Goal: Information Seeking & Learning: Learn about a topic

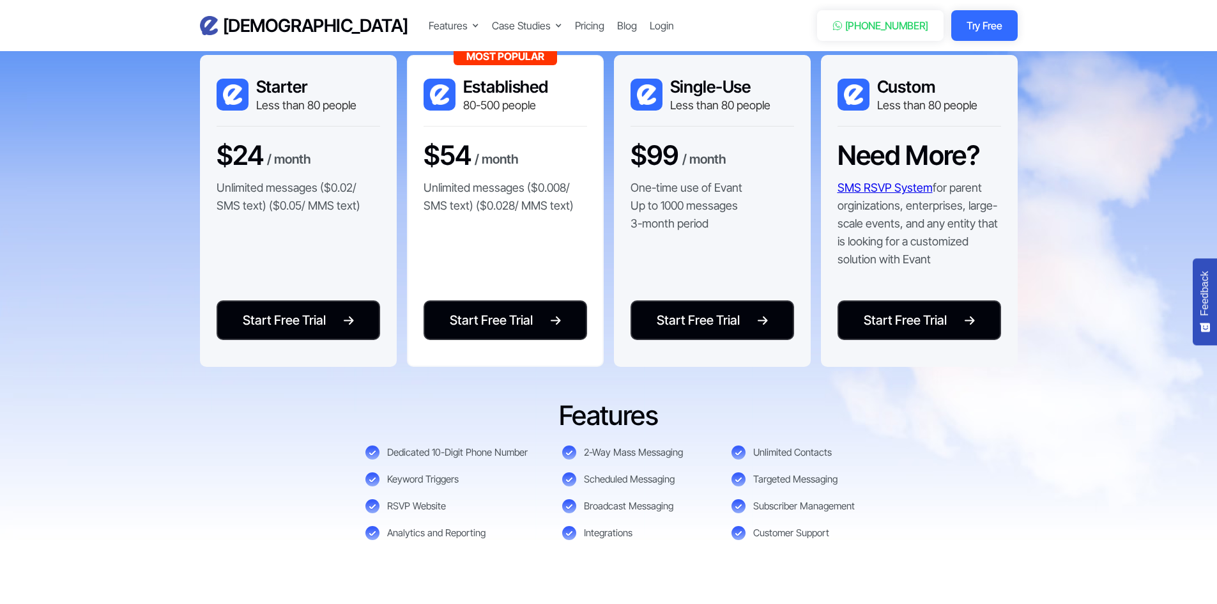
scroll to position [2810, 0]
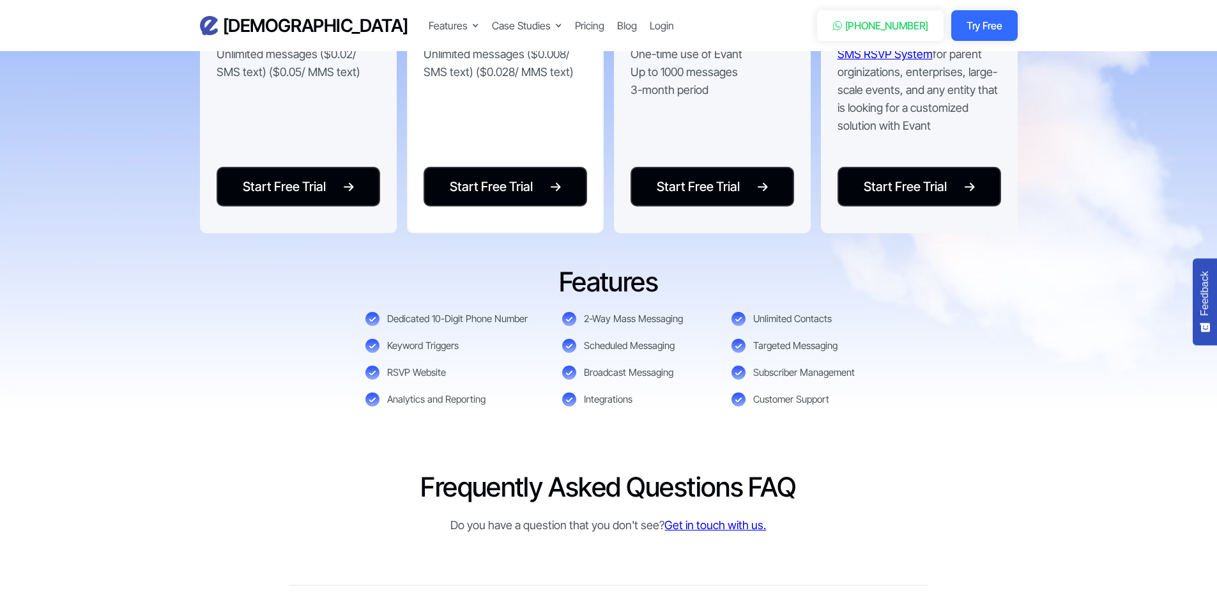
click at [455, 603] on h6 "What types of events can I manage with Evant?" at bounding box center [411, 611] width 245 height 17
click at [514, 603] on h6 "What types of events can I manage with Evant?" at bounding box center [411, 611] width 245 height 17
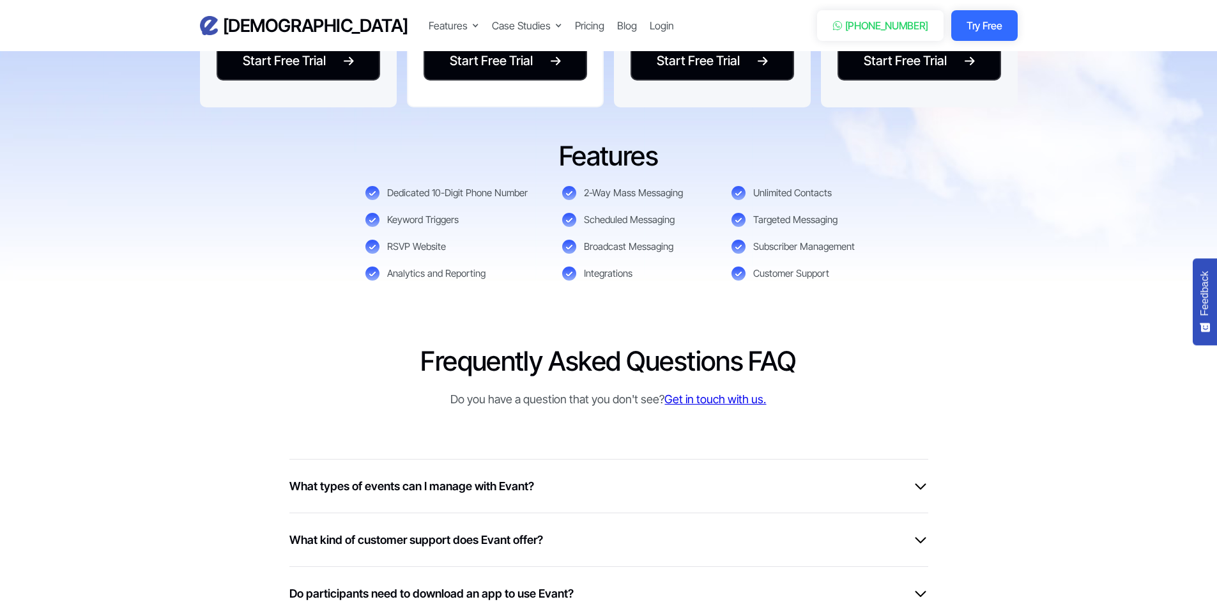
scroll to position [2938, 0]
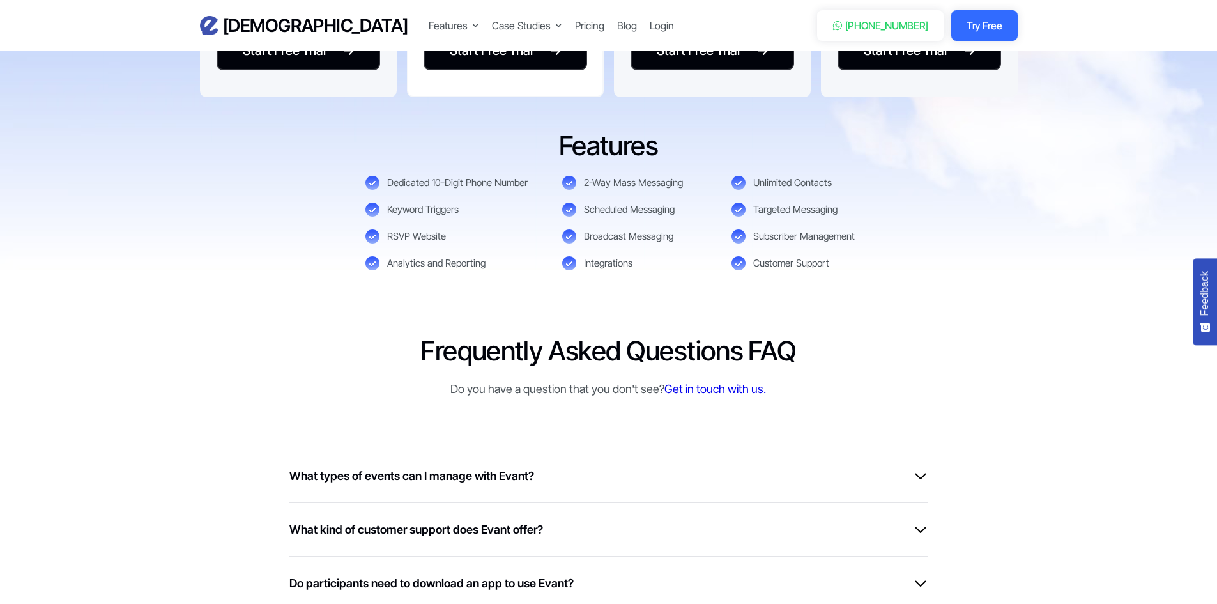
scroll to position [3002, 0]
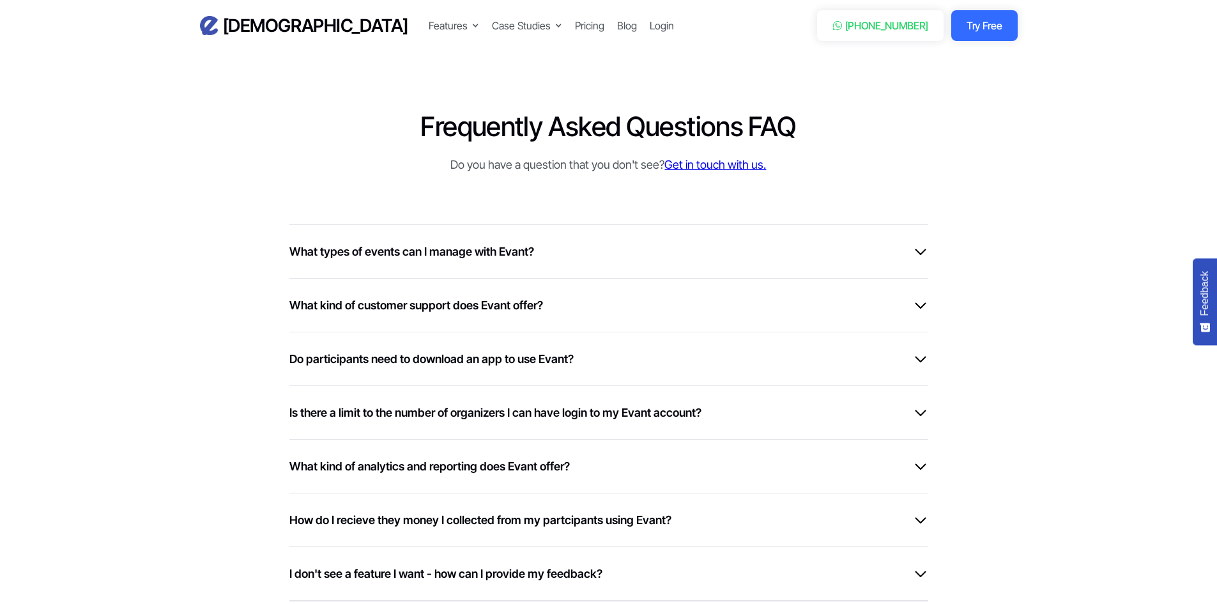
scroll to position [3193, 0]
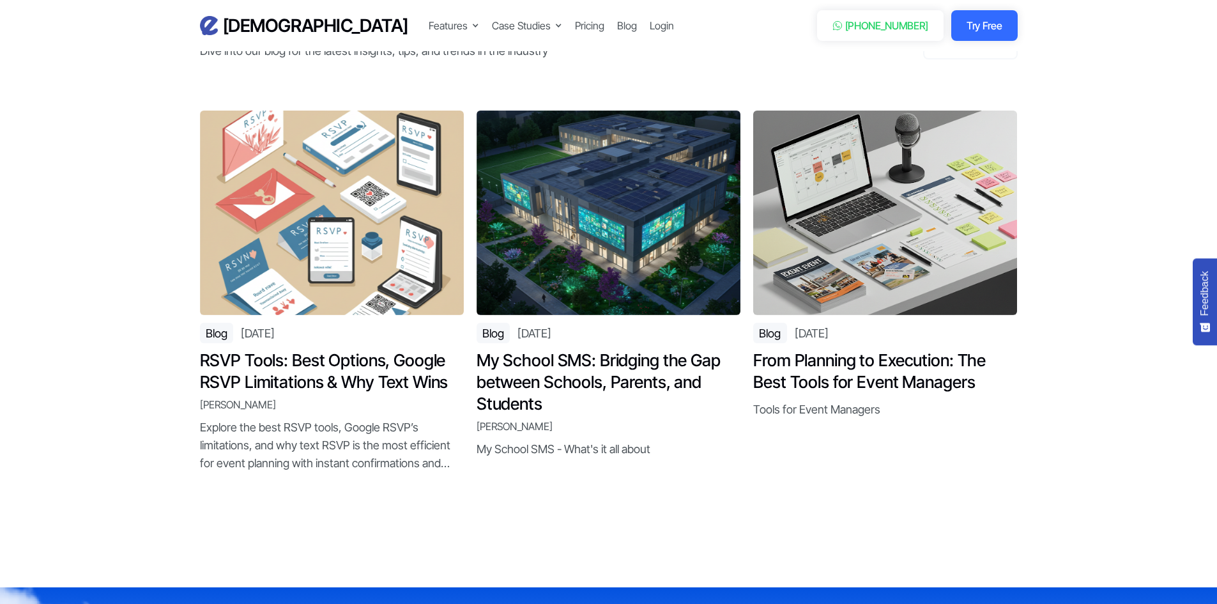
scroll to position [4918, 0]
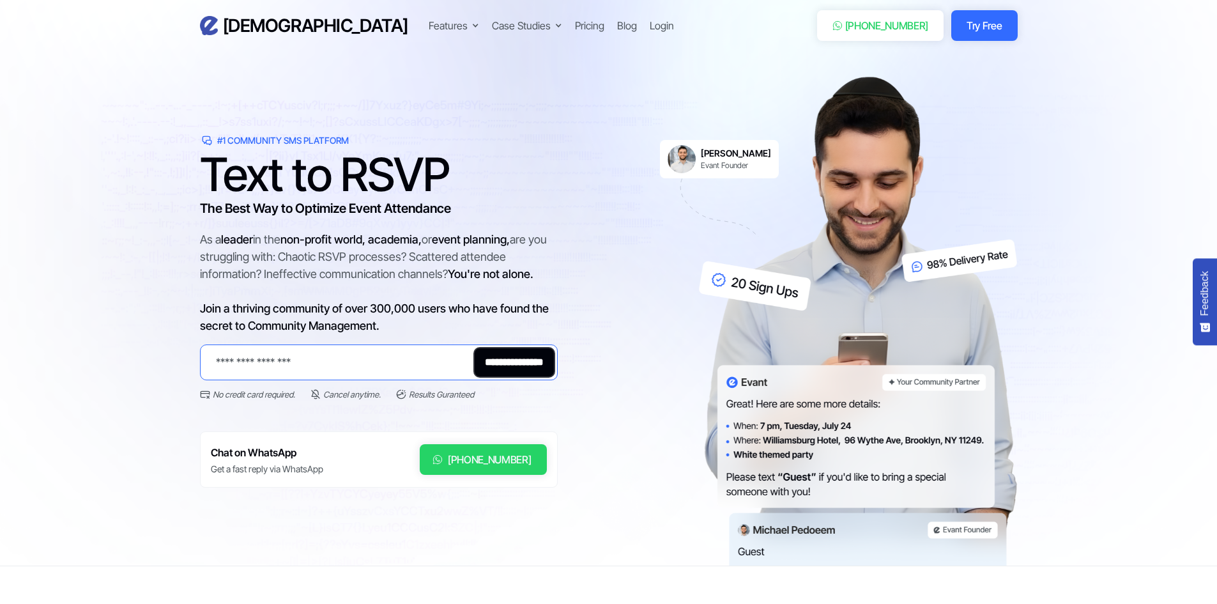
click at [308, 362] on input "Email Form 2" at bounding box center [379, 362] width 358 height 36
drag, startPoint x: 126, startPoint y: 409, endPoint x: 133, endPoint y: 409, distance: 7.7
click at [130, 409] on section "**********" at bounding box center [608, 283] width 1217 height 566
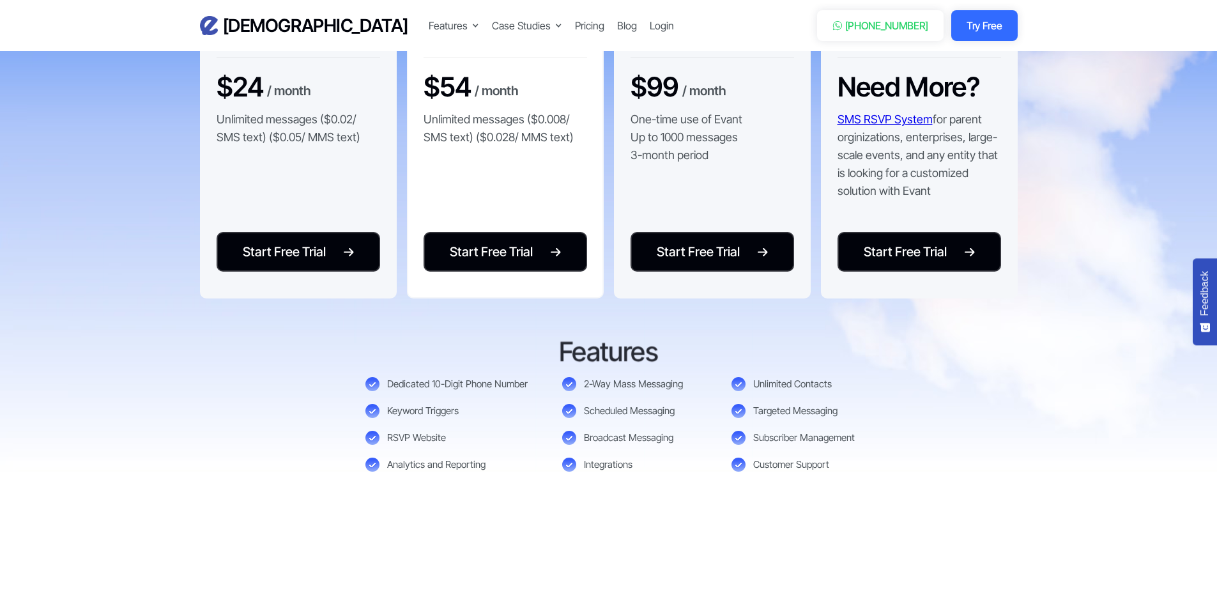
scroll to position [2746, 0]
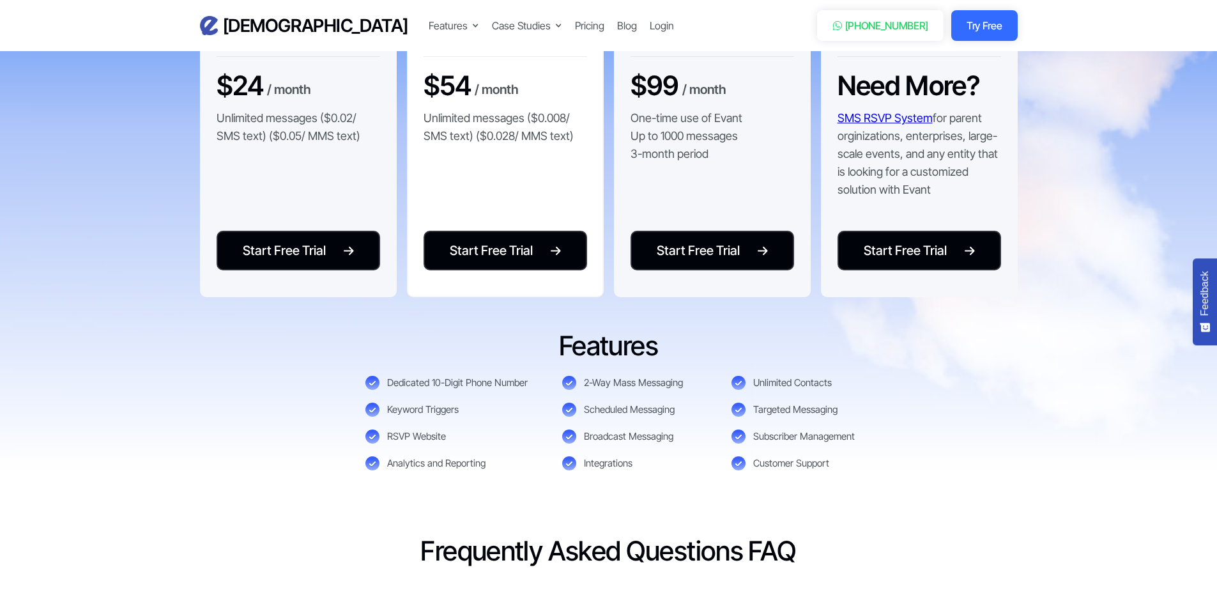
click at [634, 411] on div "Scheduled Messaging" at bounding box center [629, 409] width 91 height 13
drag, startPoint x: 598, startPoint y: 412, endPoint x: 617, endPoint y: 413, distance: 19.2
click at [617, 413] on div "Scheduled Messaging" at bounding box center [629, 409] width 91 height 13
click at [611, 418] on div "Dedicated 10-Digit Phone Number 2-Way Mass Messaging Unlimited Contacts Keyword…" at bounding box center [608, 423] width 487 height 95
click at [598, 400] on div "Dedicated 10-Digit Phone Number 2-Way Mass Messaging Unlimited Contacts Keyword…" at bounding box center [608, 423] width 487 height 95
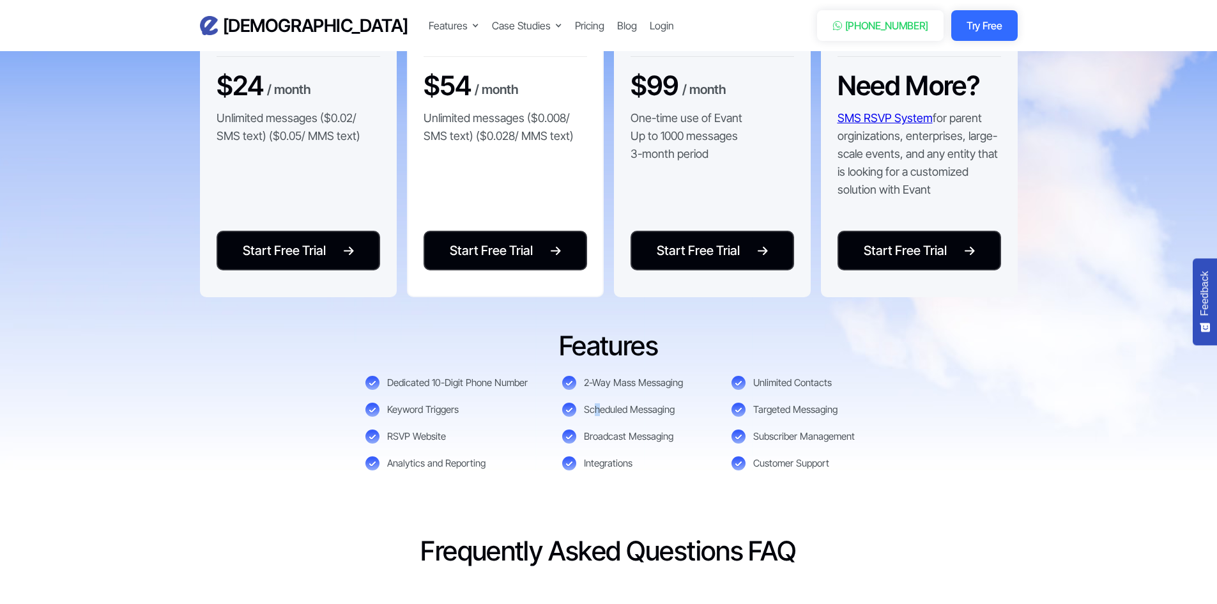
drag, startPoint x: 598, startPoint y: 405, endPoint x: 600, endPoint y: 419, distance: 14.2
click at [600, 419] on div "Dedicated 10-Digit Phone Number 2-Way Mass Messaging Unlimited Contacts Keyword…" at bounding box center [608, 423] width 487 height 95
click at [598, 405] on div "Scheduled Messaging" at bounding box center [629, 409] width 91 height 13
click at [595, 406] on div "Scheduled Messaging" at bounding box center [629, 409] width 91 height 13
click at [569, 409] on img at bounding box center [569, 409] width 14 height 14
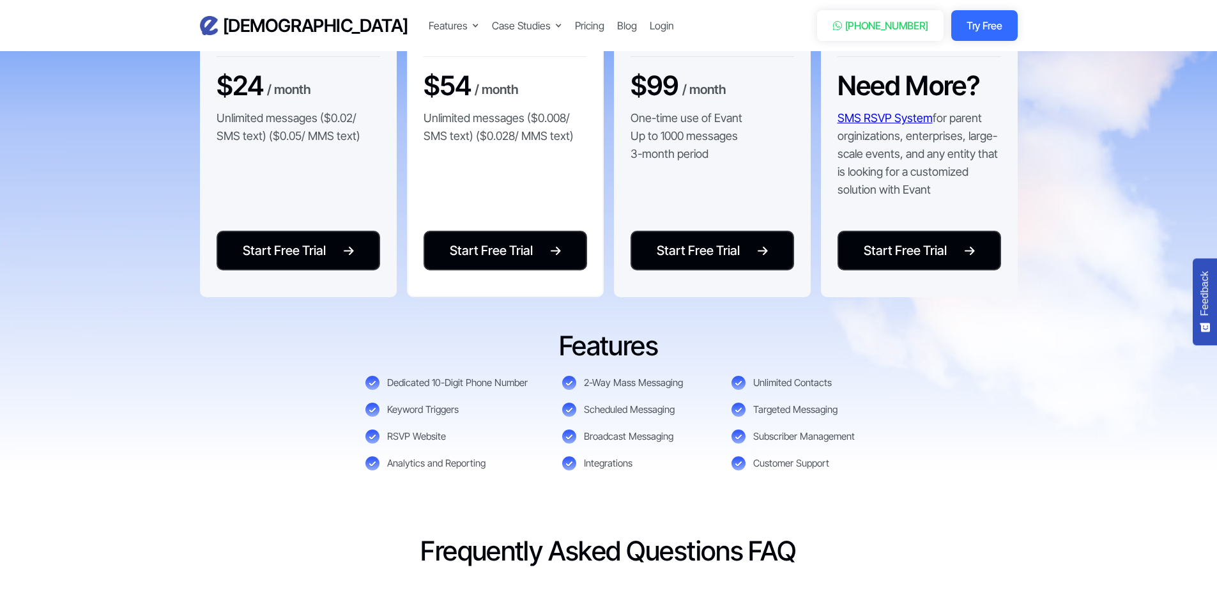
click at [569, 409] on img at bounding box center [569, 409] width 14 height 14
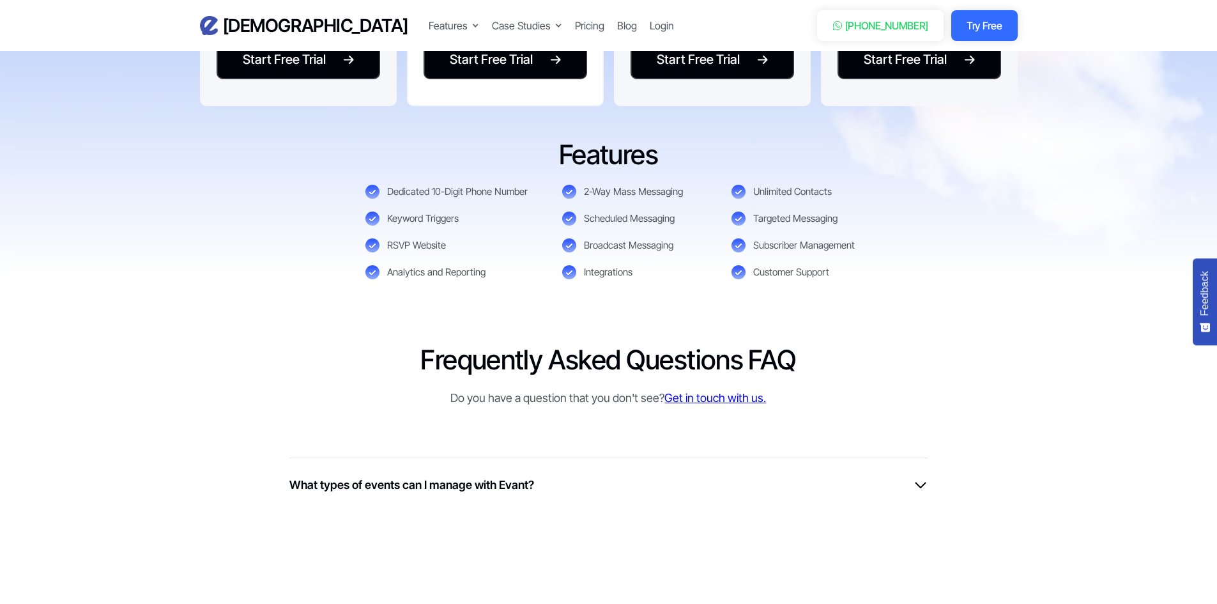
scroll to position [2938, 0]
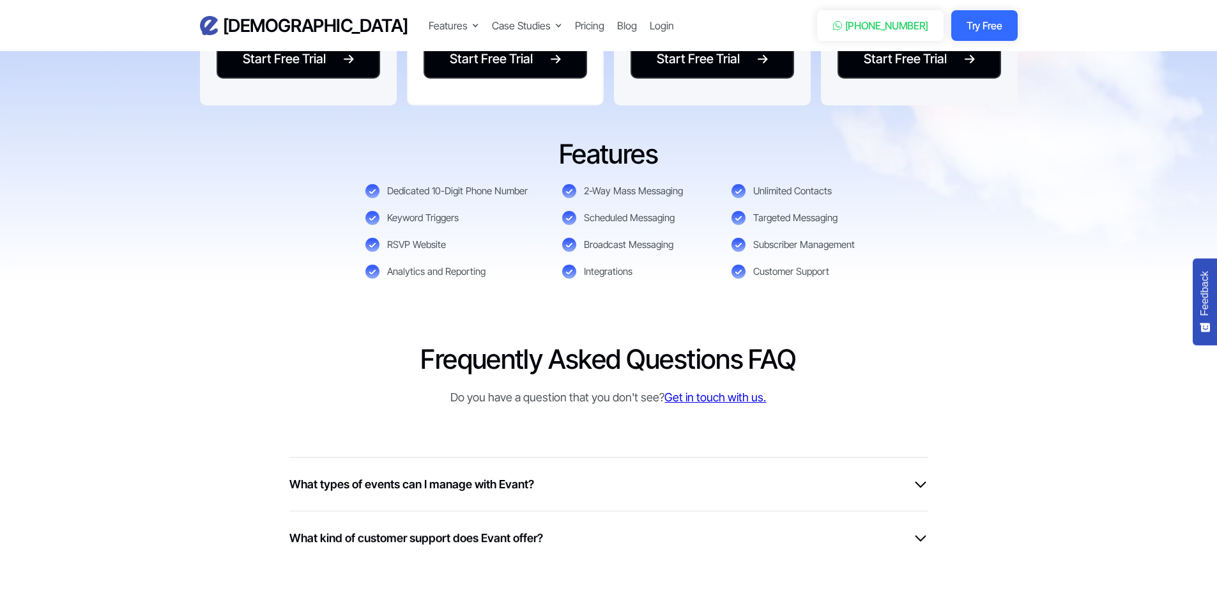
click at [700, 400] on link "Get in touch with us." at bounding box center [715, 396] width 102 height 13
drag, startPoint x: 973, startPoint y: 391, endPoint x: 957, endPoint y: 400, distance: 18.1
click at [961, 399] on div "Frequently Asked Questions FAQ Do you have a question that you don't see? Get i…" at bounding box center [609, 374] width 818 height 64
click at [697, 397] on link "Get in touch with us." at bounding box center [715, 396] width 102 height 13
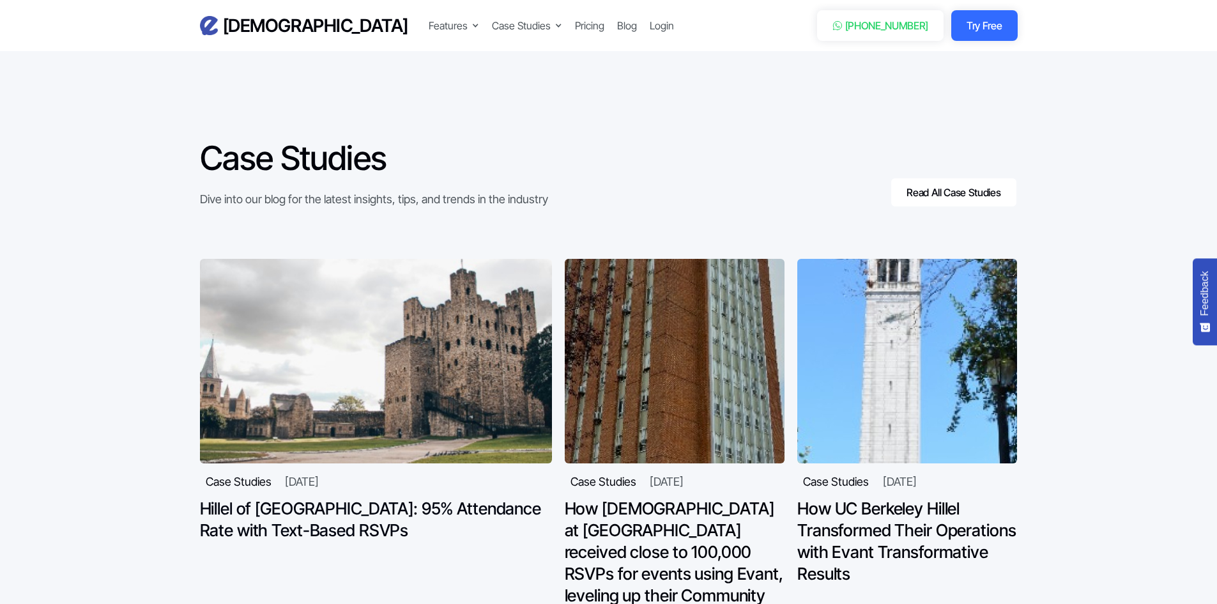
scroll to position [4088, 0]
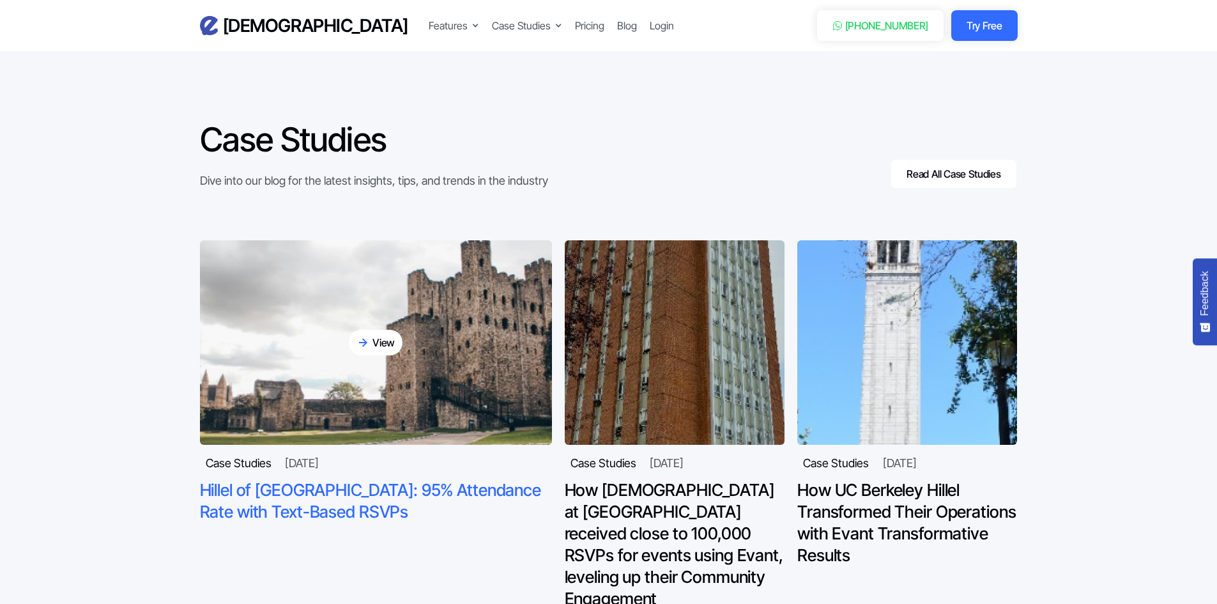
click at [402, 340] on div "View" at bounding box center [376, 343] width 54 height 26
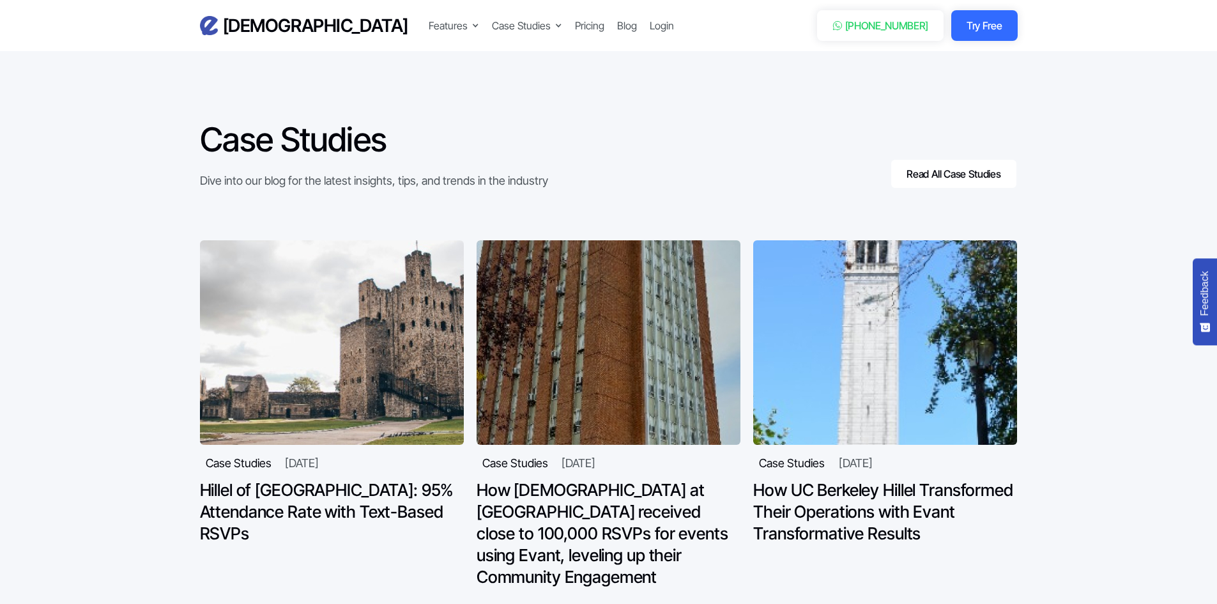
click at [286, 19] on div "Evant Features Text-to-RSVP & Event Check-In Targeted Messaging & Scheduled Sen…" at bounding box center [609, 25] width 818 height 31
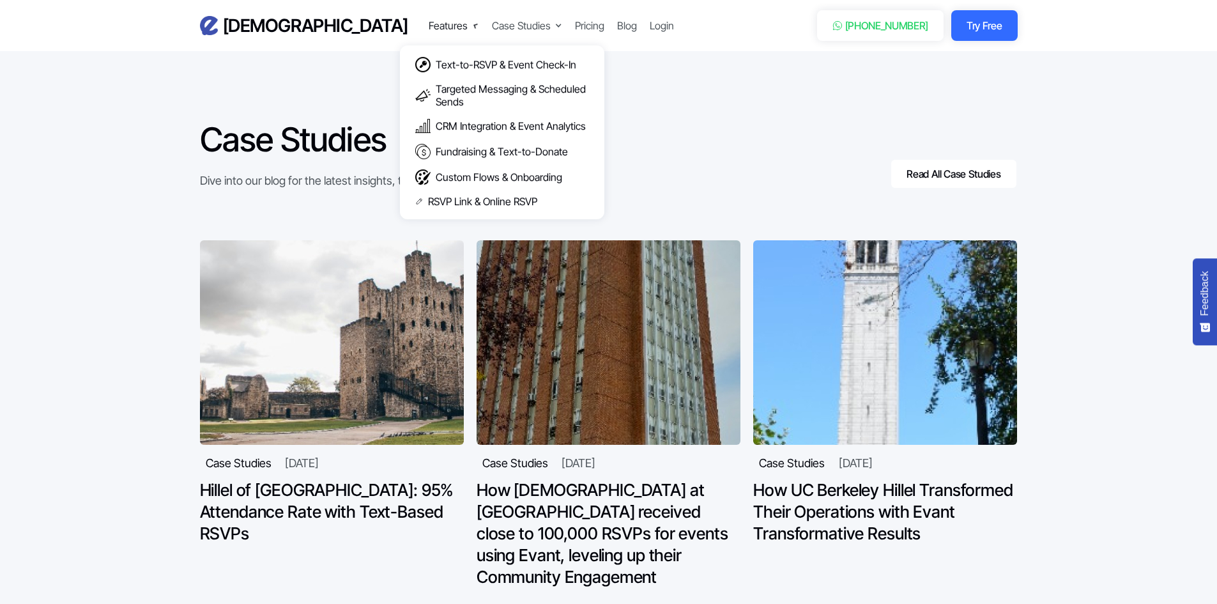
click at [429, 26] on div "Features" at bounding box center [448, 25] width 39 height 15
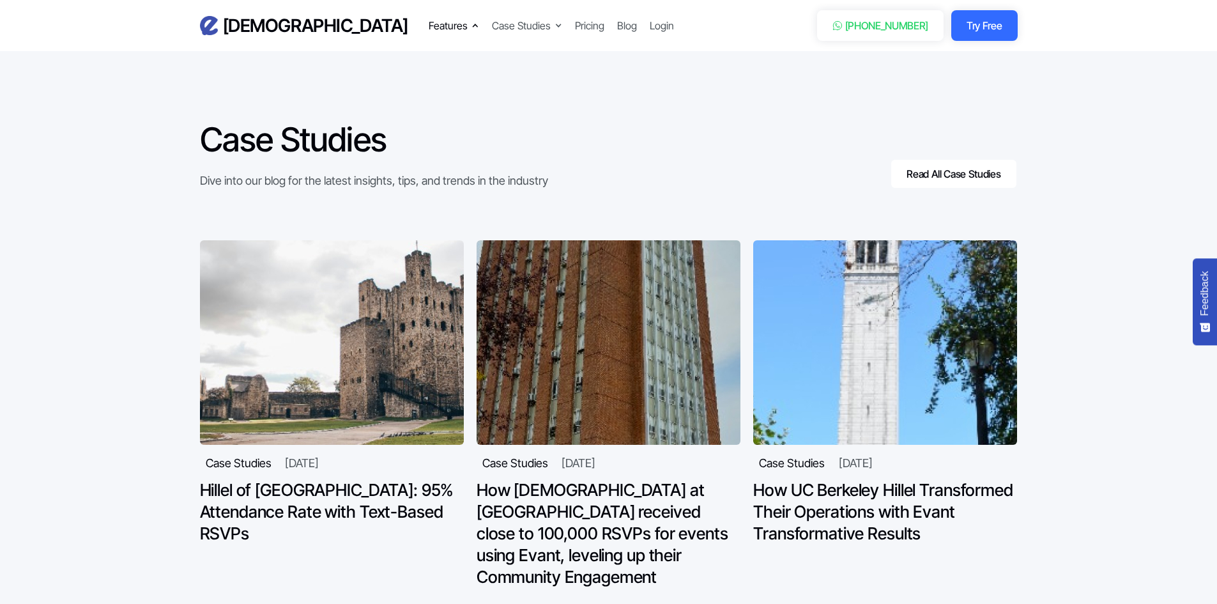
click at [429, 28] on div "Features" at bounding box center [448, 25] width 39 height 15
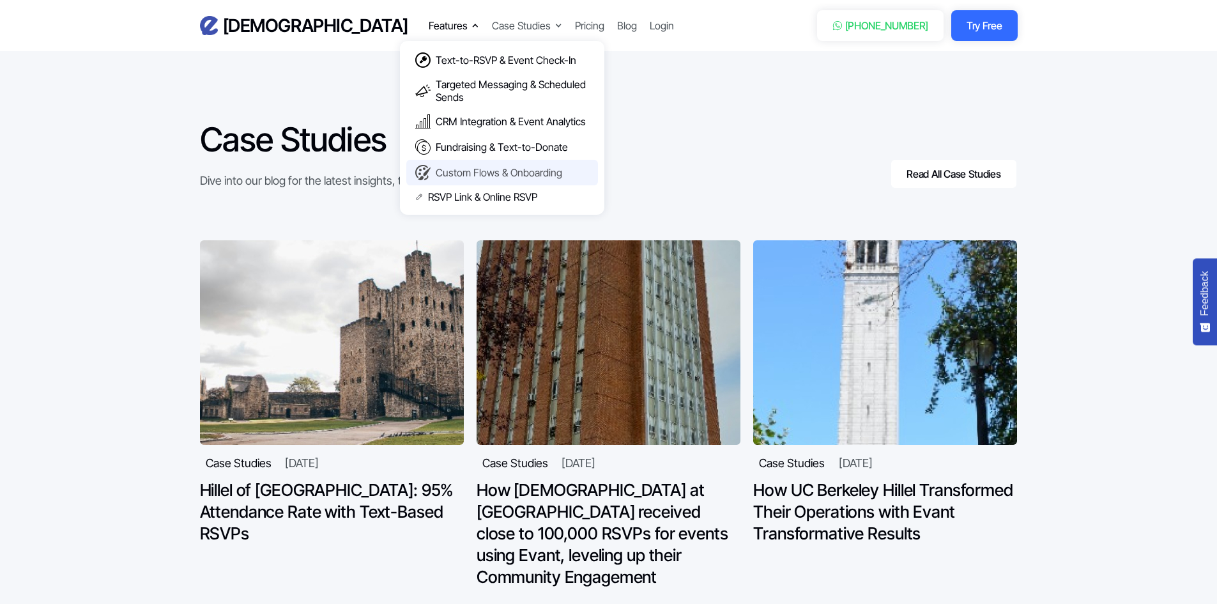
click at [406, 163] on link "Custom Flows & Onboarding" at bounding box center [502, 173] width 192 height 26
